Goal: Communication & Community: Answer question/provide support

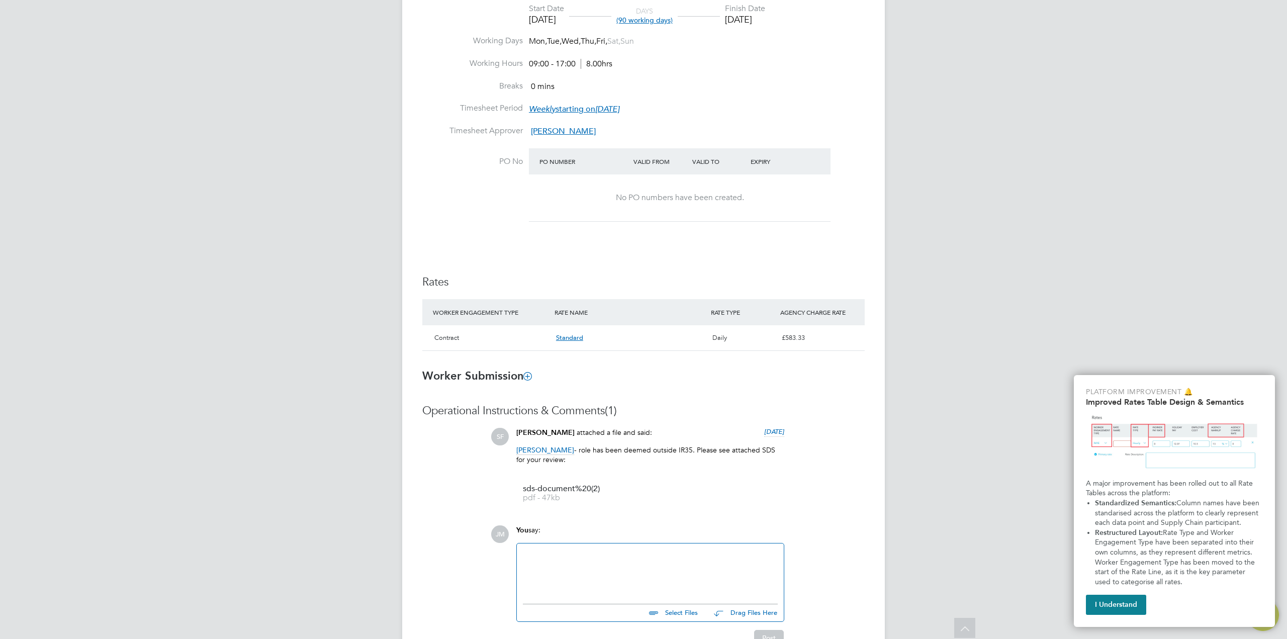
click at [318, 327] on div "JM Jodie Mattei Notifications Applications: Network Sites Workers Current page:…" at bounding box center [643, 147] width 1287 height 1099
click at [311, 468] on div "JM Jodie Mattei Notifications Applications: Network Sites Workers Current page:…" at bounding box center [643, 147] width 1287 height 1099
click at [612, 558] on div at bounding box center [650, 570] width 255 height 43
drag, startPoint x: 614, startPoint y: 553, endPoint x: 521, endPoint y: 554, distance: 93.0
click at [521, 554] on div "SDS reviewed 26/08" at bounding box center [650, 570] width 267 height 55
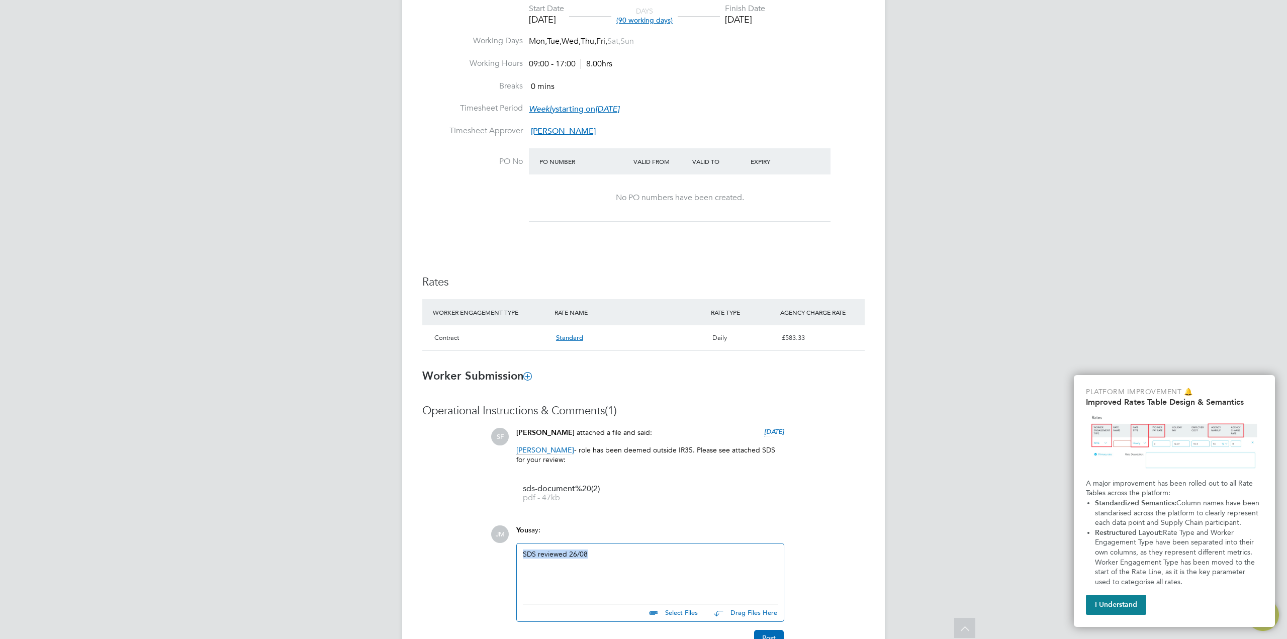
copy div "SDS reviewed 26/08"
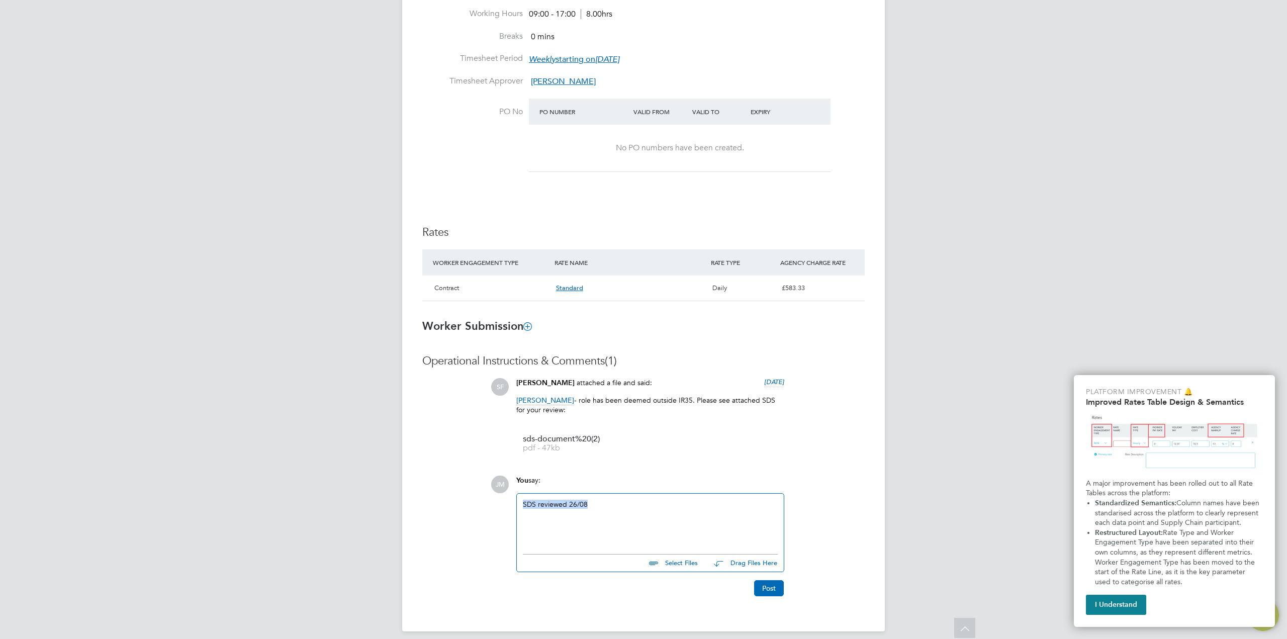
scroll to position [452, 0]
click at [769, 589] on button "Post" at bounding box center [769, 587] width 30 height 16
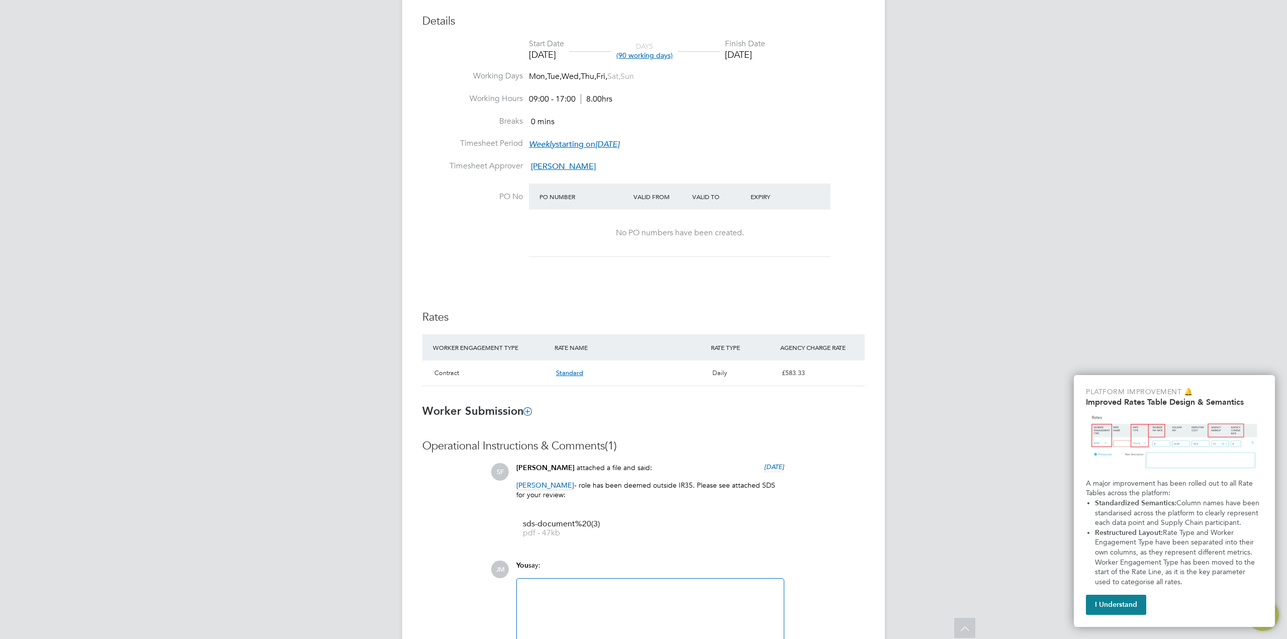
scroll to position [402, 0]
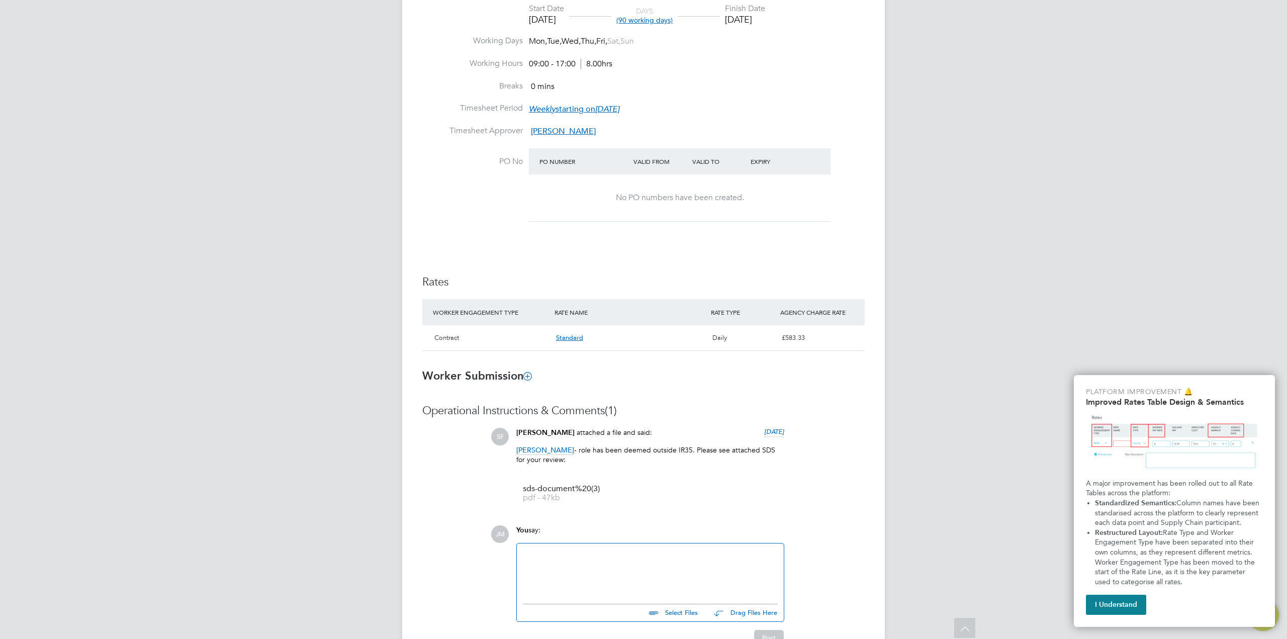
click at [586, 561] on div at bounding box center [650, 570] width 255 height 43
paste div
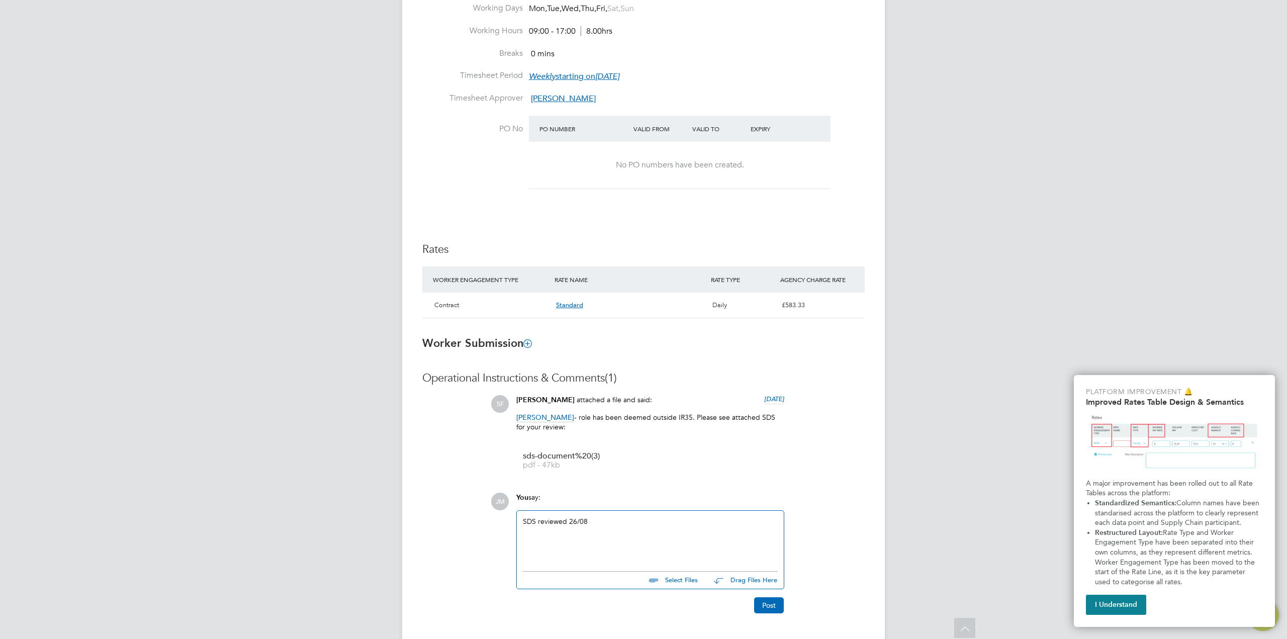
scroll to position [452, 0]
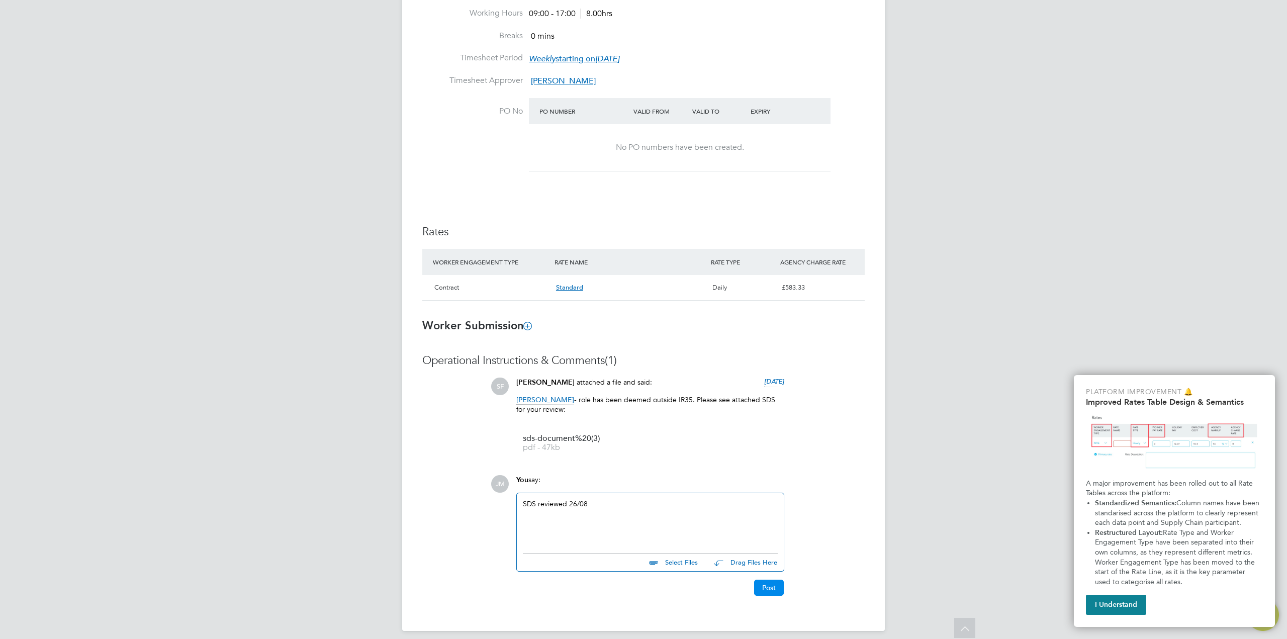
click at [767, 595] on button "Post" at bounding box center [769, 587] width 30 height 16
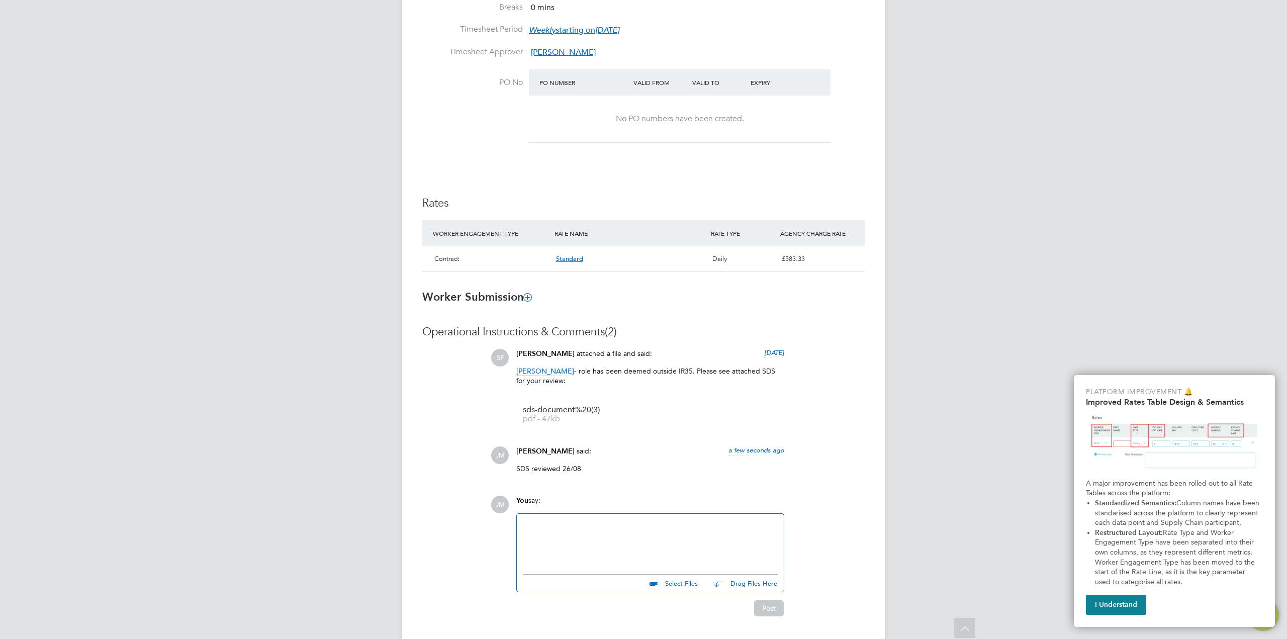
scroll to position [510, 0]
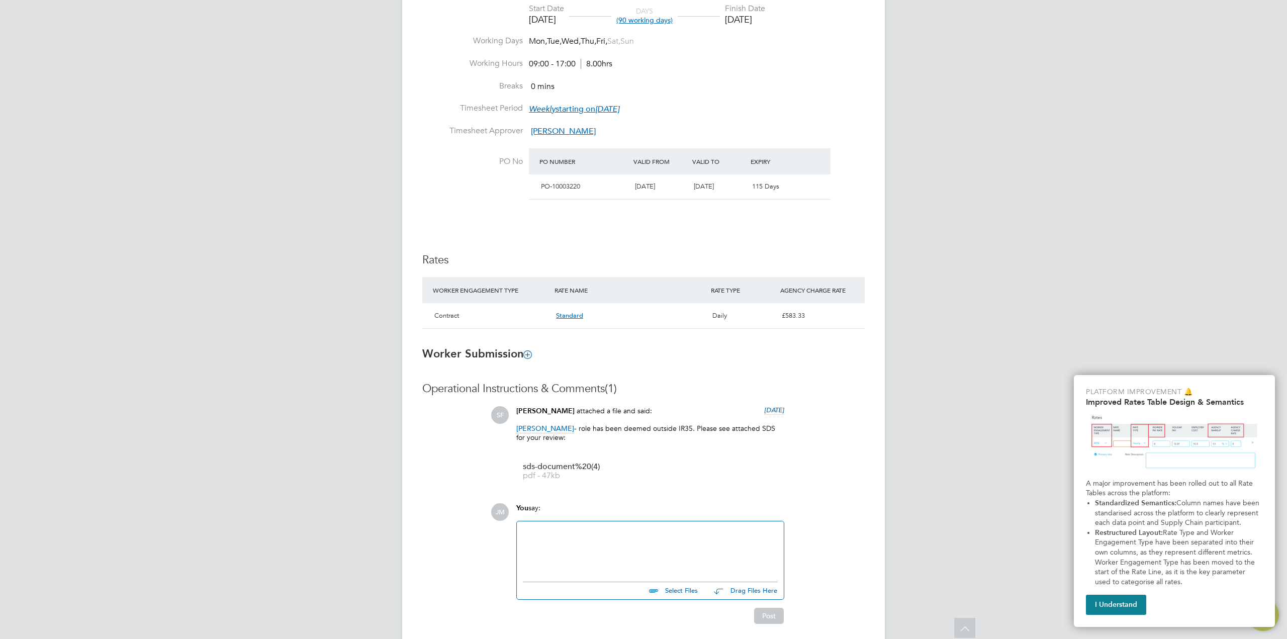
click at [579, 543] on div at bounding box center [650, 548] width 255 height 43
paste div
drag, startPoint x: 770, startPoint y: 615, endPoint x: 763, endPoint y: 613, distance: 7.5
click at [770, 615] on button "Post" at bounding box center [769, 616] width 30 height 16
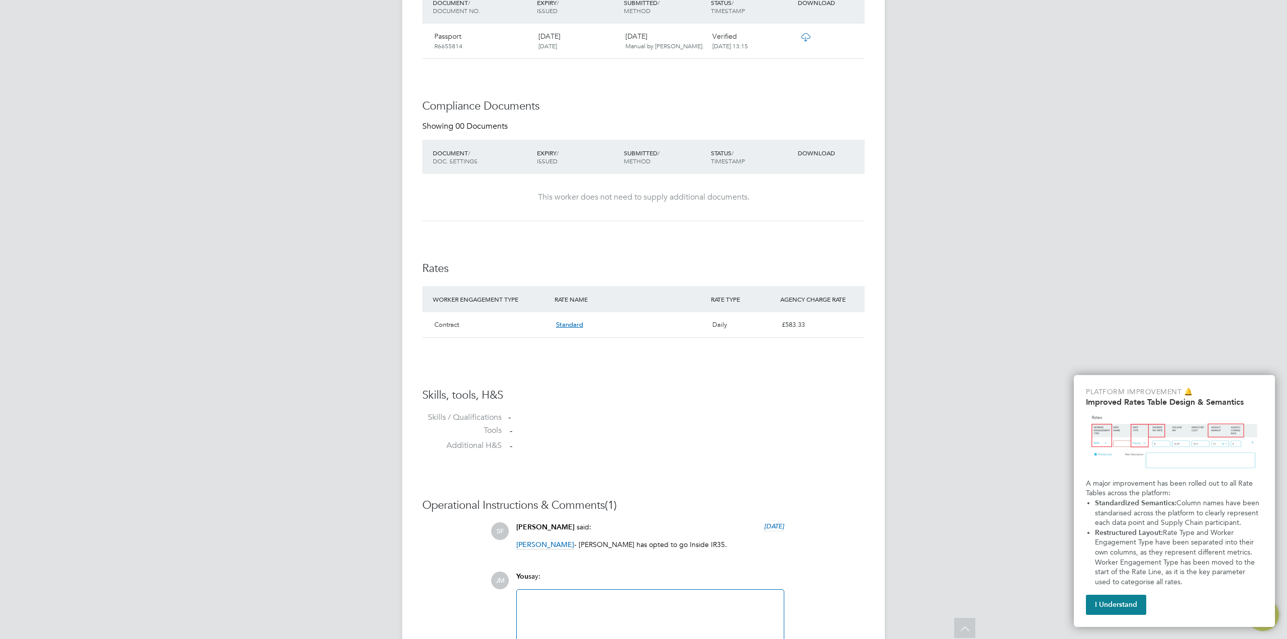
scroll to position [1056, 0]
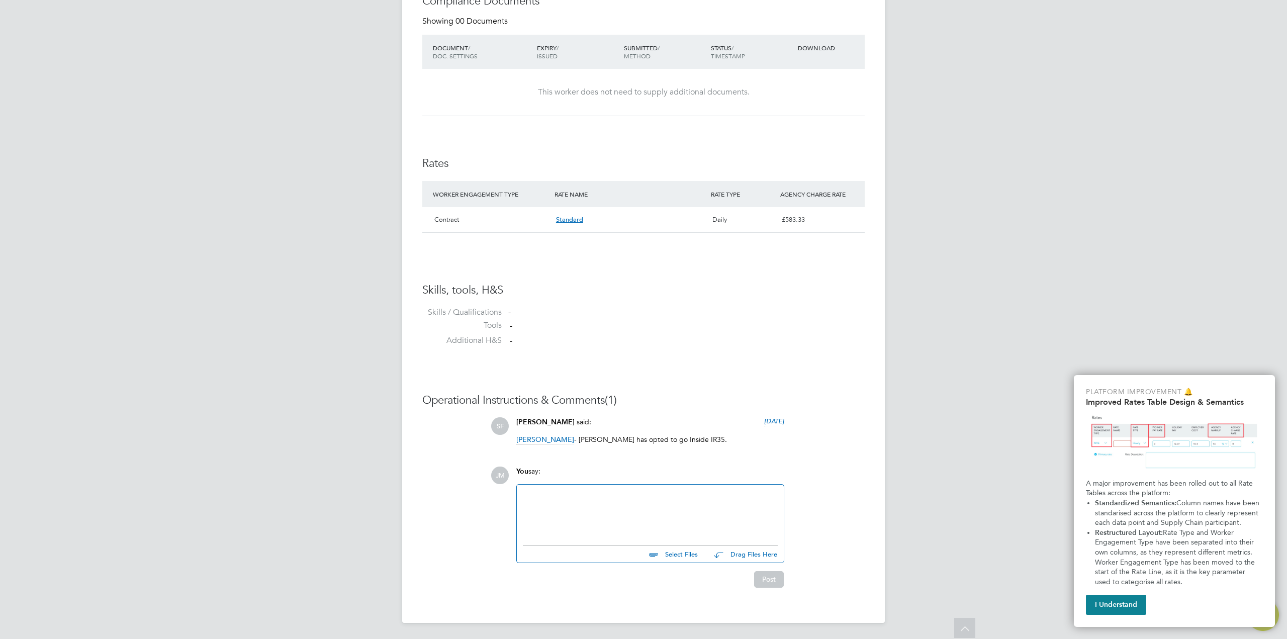
click at [610, 515] on div at bounding box center [650, 512] width 255 height 43
drag, startPoint x: 318, startPoint y: 335, endPoint x: 400, endPoint y: 360, distance: 85.5
click at [656, 517] on div at bounding box center [650, 512] width 255 height 43
click at [609, 504] on div at bounding box center [650, 512] width 255 height 43
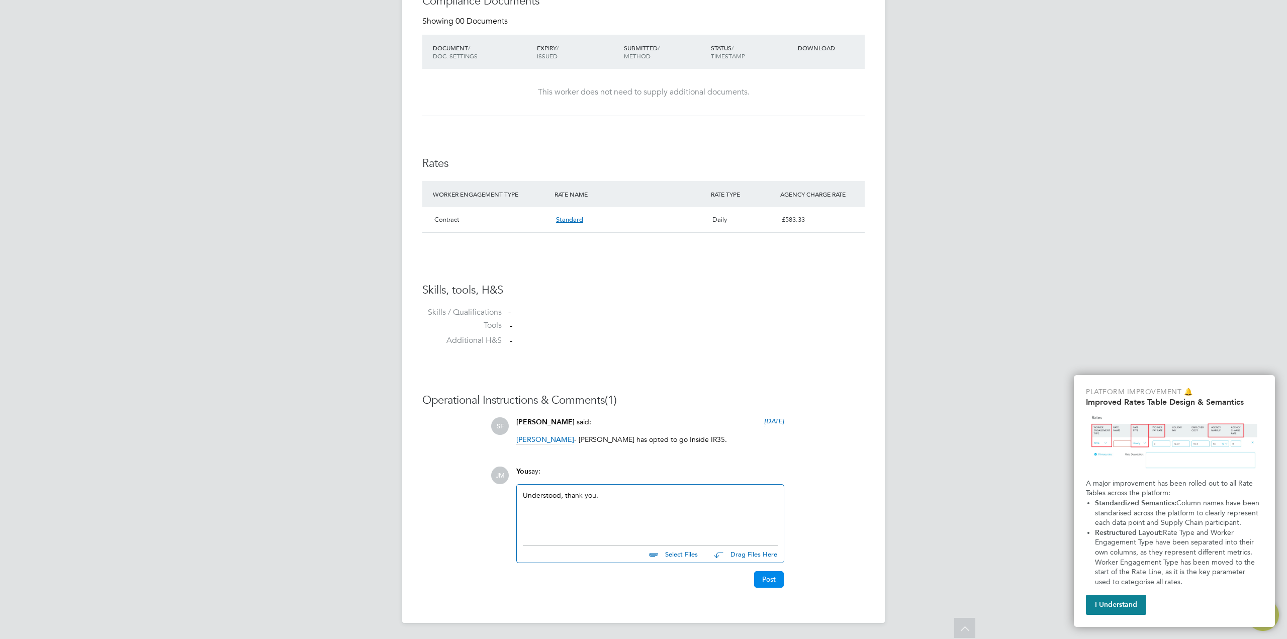
click at [765, 579] on button "Post" at bounding box center [769, 579] width 30 height 16
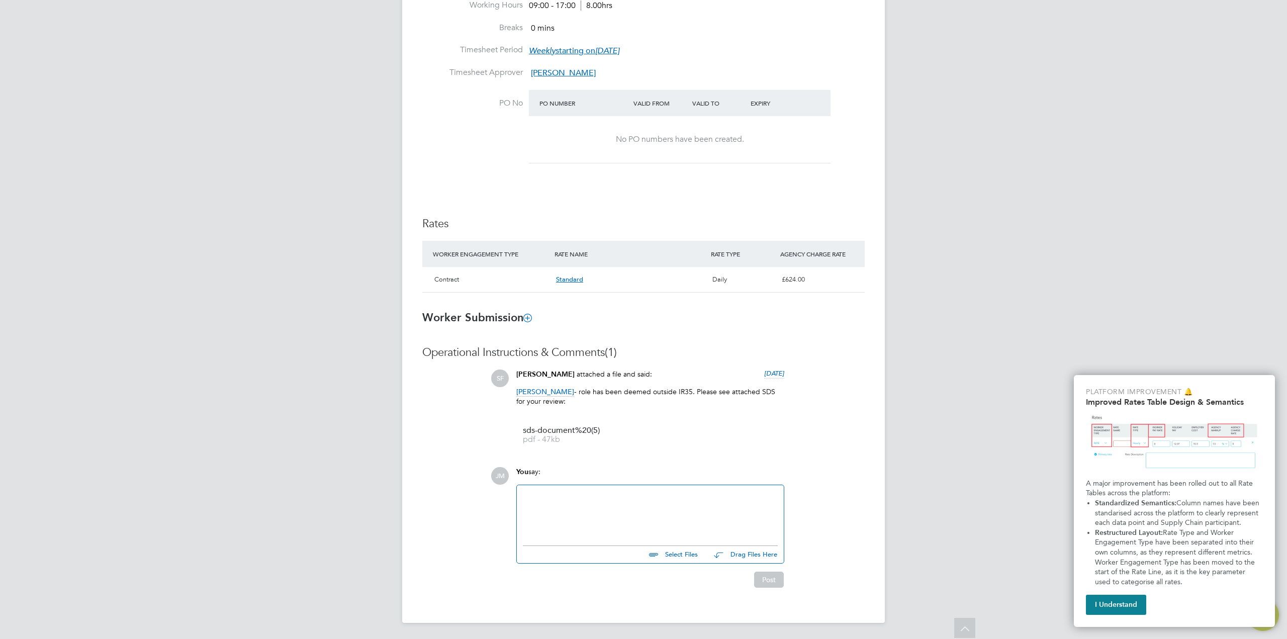
click at [631, 523] on div at bounding box center [650, 512] width 255 height 43
paste div
click at [767, 578] on button "Post" at bounding box center [769, 579] width 30 height 16
